Goal: Task Accomplishment & Management: Use online tool/utility

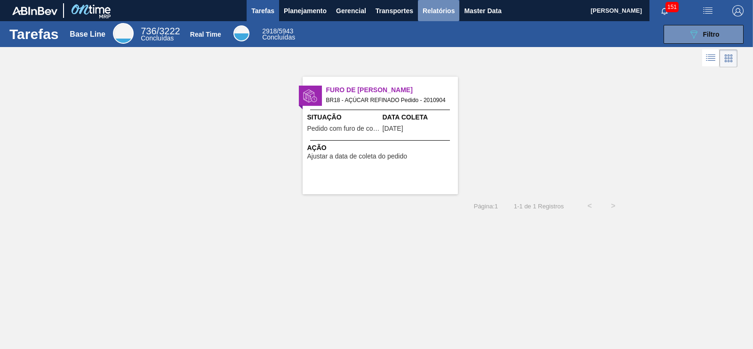
click at [428, 7] on span "Relatórios" at bounding box center [439, 10] width 32 height 11
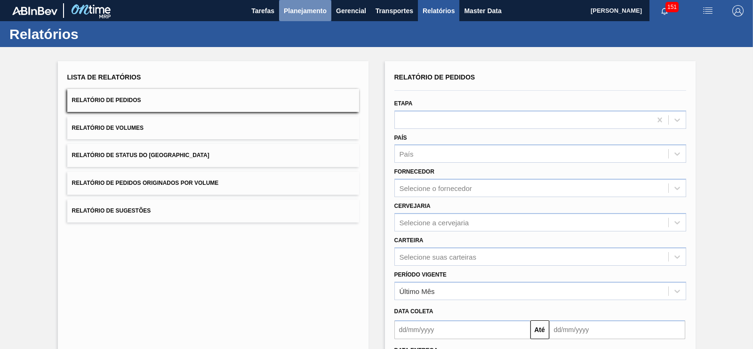
click at [303, 16] on span "Planejamento" at bounding box center [305, 10] width 43 height 11
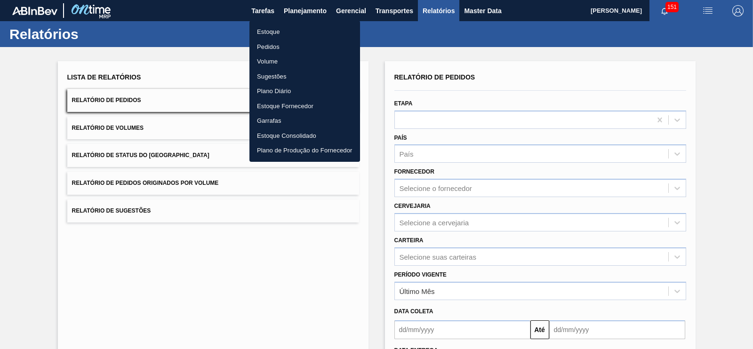
click at [272, 50] on li "Pedidos" at bounding box center [305, 47] width 111 height 15
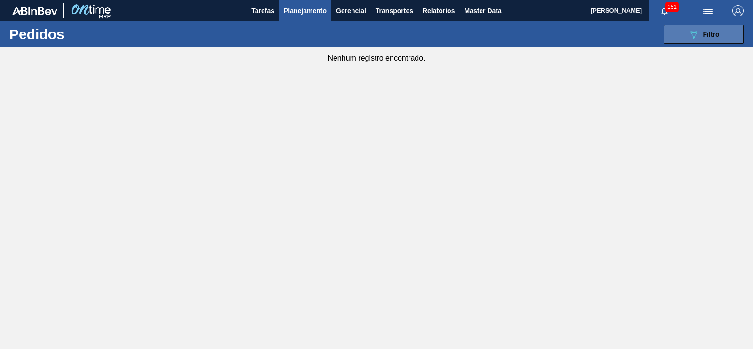
click at [704, 33] on span "Filtro" at bounding box center [711, 35] width 16 height 8
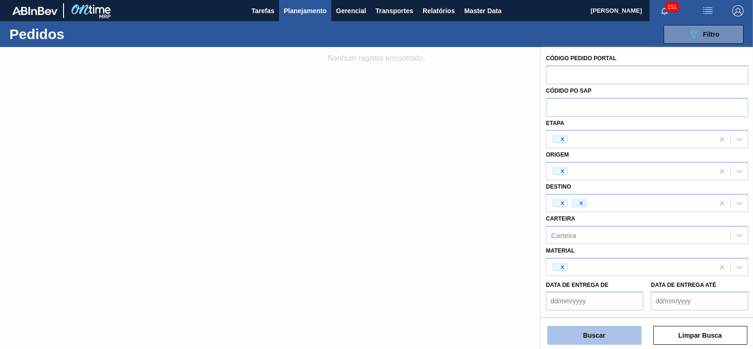
click at [592, 334] on button "Buscar" at bounding box center [595, 335] width 94 height 19
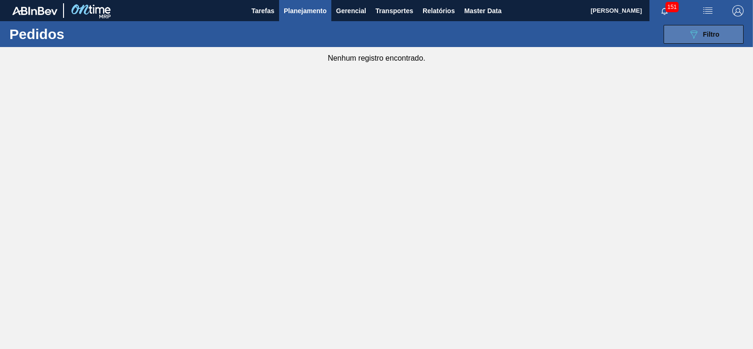
click at [704, 38] on div "089F7B8B-B2A5-4AFE-B5C0-19BA573D28AC Filtro" at bounding box center [704, 34] width 32 height 11
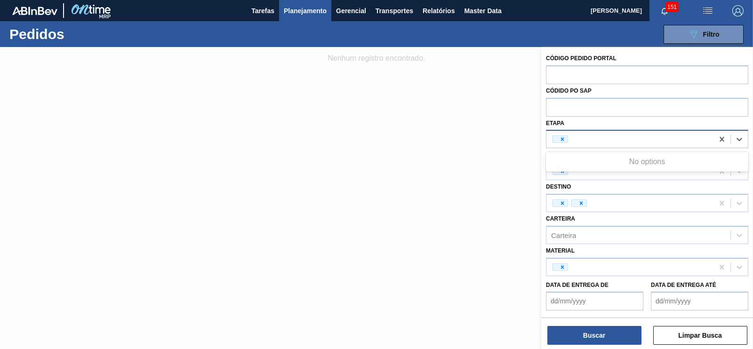
click at [557, 143] on div at bounding box center [630, 139] width 167 height 14
click at [560, 142] on icon at bounding box center [562, 139] width 7 height 7
click at [579, 203] on icon at bounding box center [581, 203] width 7 height 7
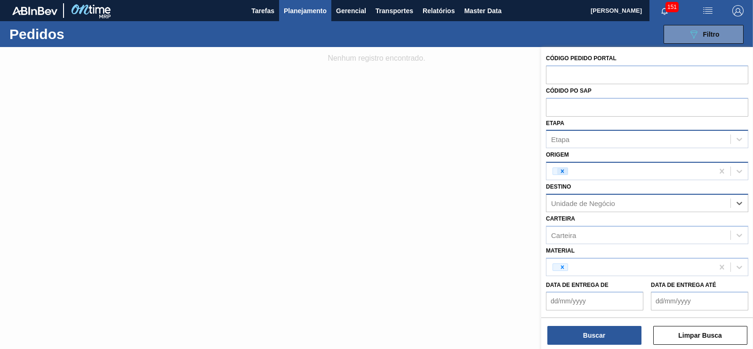
click at [563, 170] on icon at bounding box center [562, 171] width 3 height 3
click at [563, 266] on icon at bounding box center [562, 267] width 7 height 7
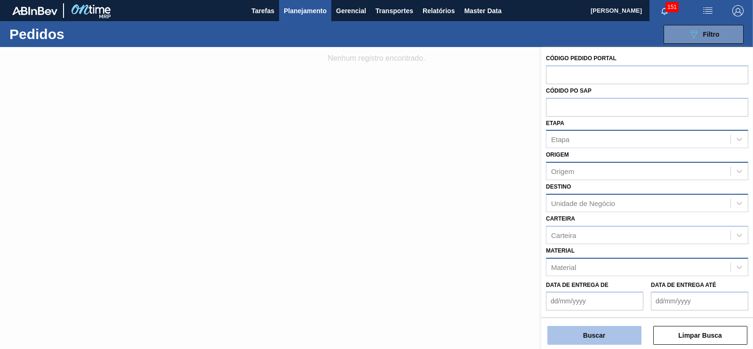
click at [604, 339] on button "Buscar" at bounding box center [595, 335] width 94 height 19
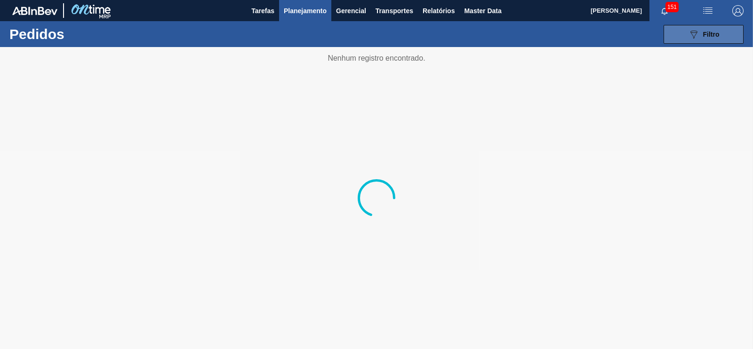
click at [685, 40] on button "089F7B8B-B2A5-4AFE-B5C0-19BA573D28AC Filtro" at bounding box center [704, 34] width 80 height 19
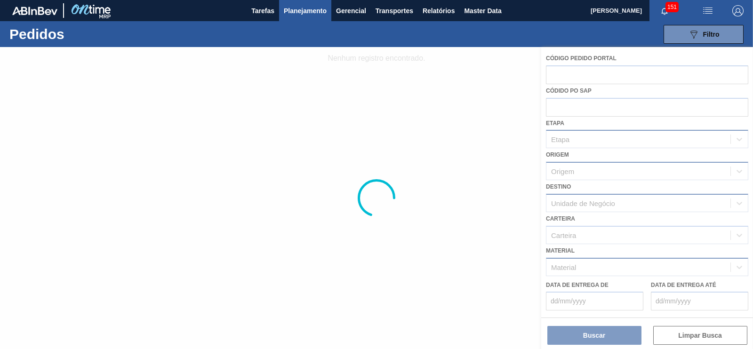
click at [596, 235] on div at bounding box center [376, 198] width 753 height 302
